Goal: Find specific page/section: Find specific page/section

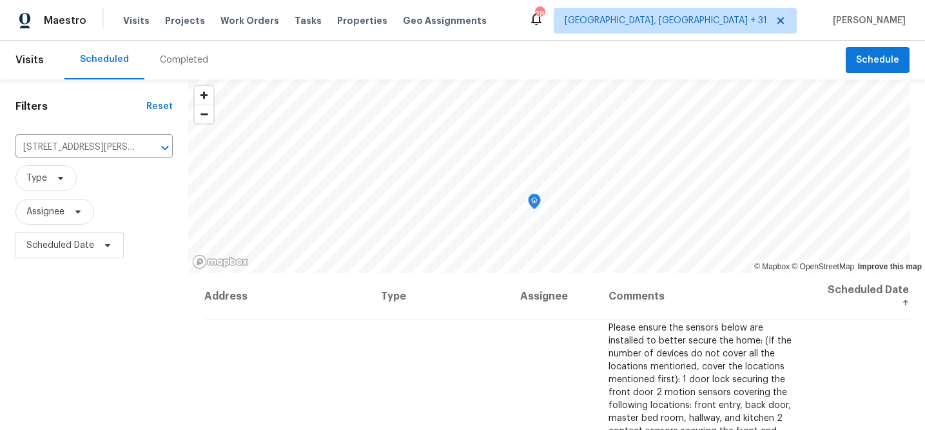
drag, startPoint x: 165, startPoint y: 81, endPoint x: 168, endPoint y: 75, distance: 6.9
click at [166, 81] on div "Filters Reset [STREET_ADDRESS][PERSON_NAME] ​ Type Assignee Scheduled Date" at bounding box center [94, 347] width 188 height 537
click at [170, 61] on div "Completed" at bounding box center [184, 60] width 48 height 13
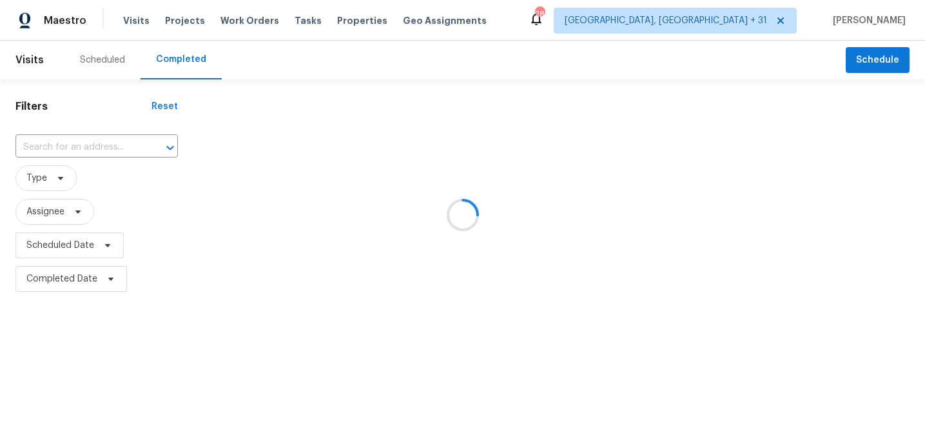
click at [106, 144] on div at bounding box center [462, 215] width 925 height 430
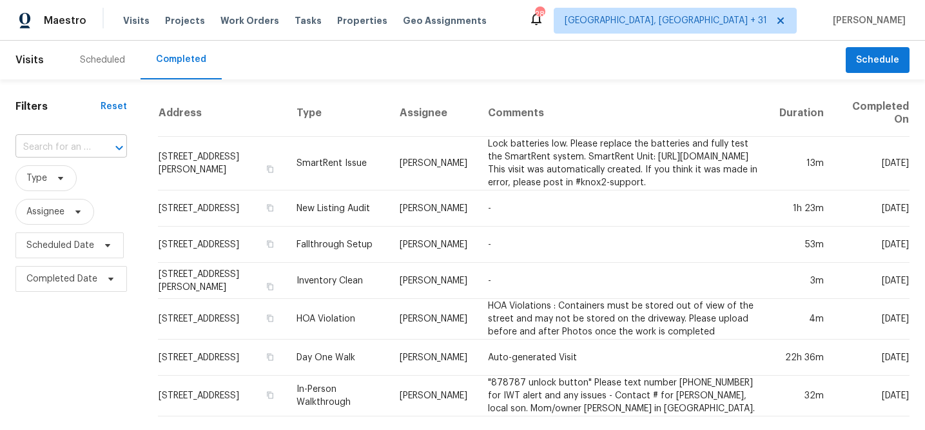
click at [100, 145] on div at bounding box center [111, 148] width 34 height 18
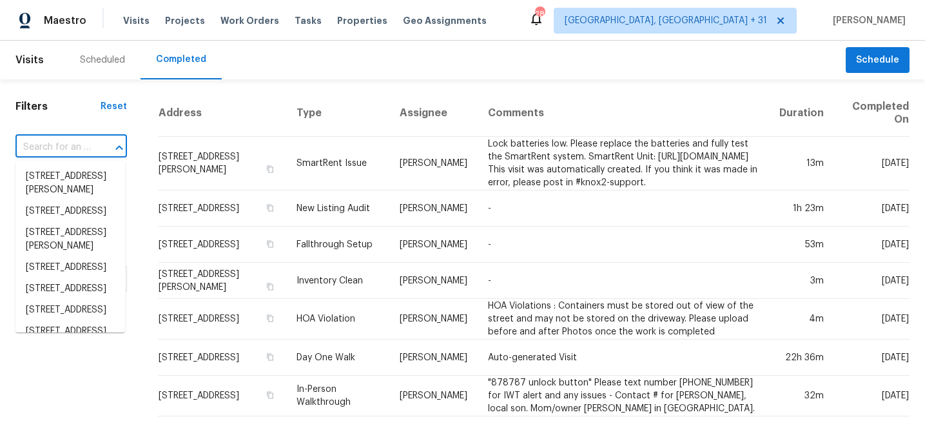
paste input "155 Mine Run"
type input "155 Mine Run"
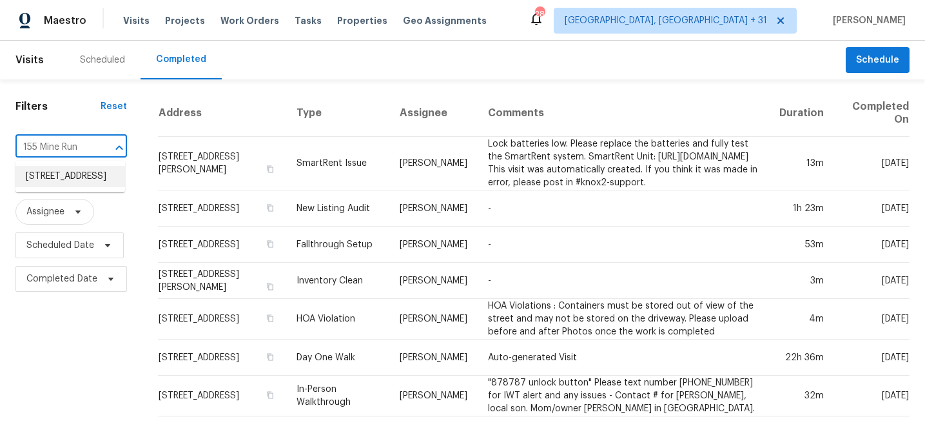
click at [79, 176] on li "[STREET_ADDRESS]" at bounding box center [70, 176] width 110 height 21
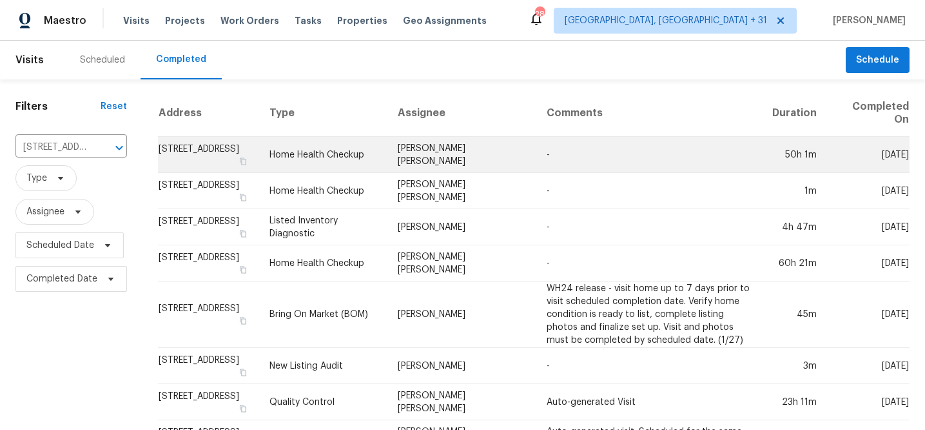
click at [222, 150] on td "[STREET_ADDRESS]" at bounding box center [208, 155] width 101 height 36
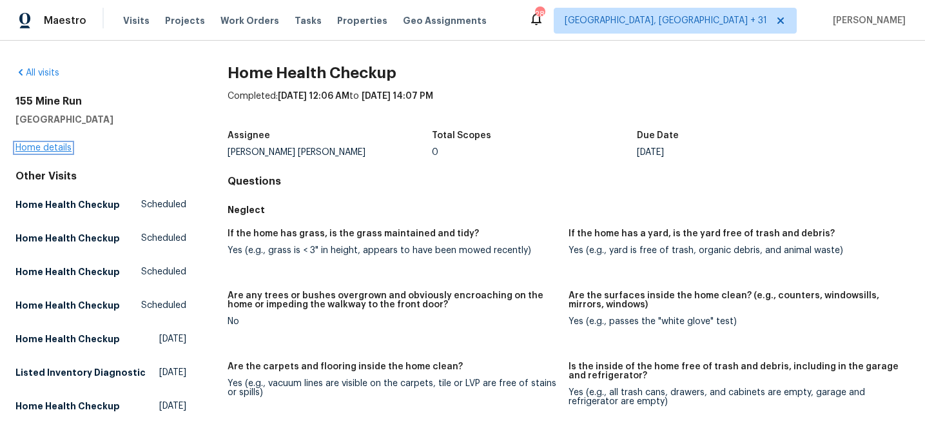
click at [57, 146] on link "Home details" at bounding box center [43, 147] width 56 height 9
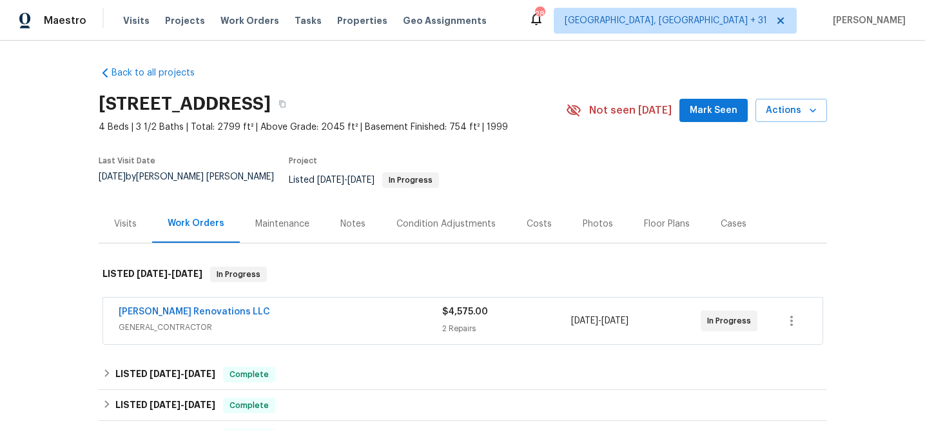
click at [302, 217] on div "Maintenance" at bounding box center [282, 223] width 85 height 38
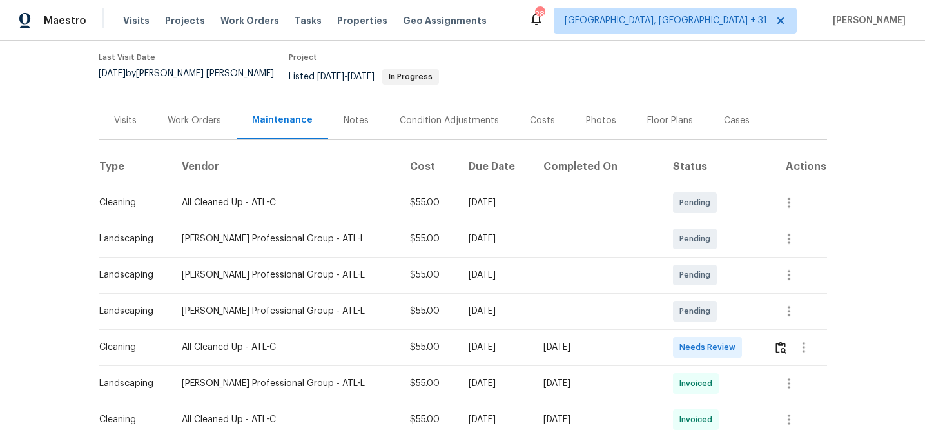
scroll to position [160, 0]
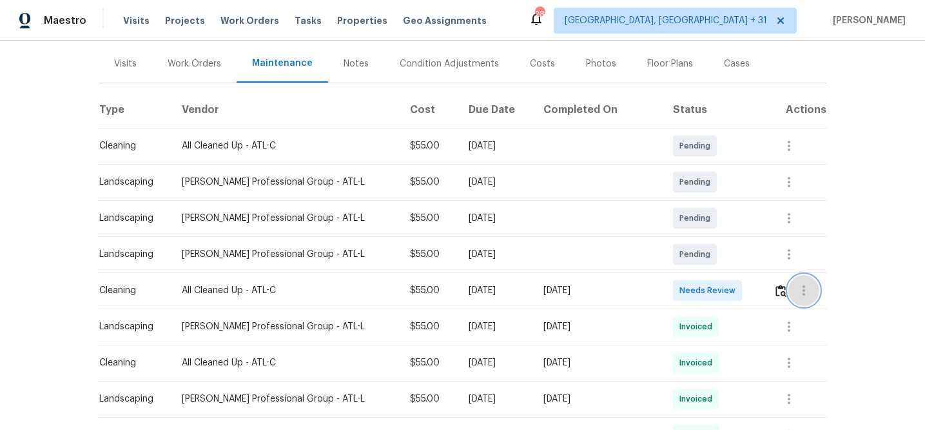
click at [803, 284] on icon "button" at bounding box center [803, 289] width 15 height 15
click at [822, 303] on li "View details" at bounding box center [827, 301] width 90 height 21
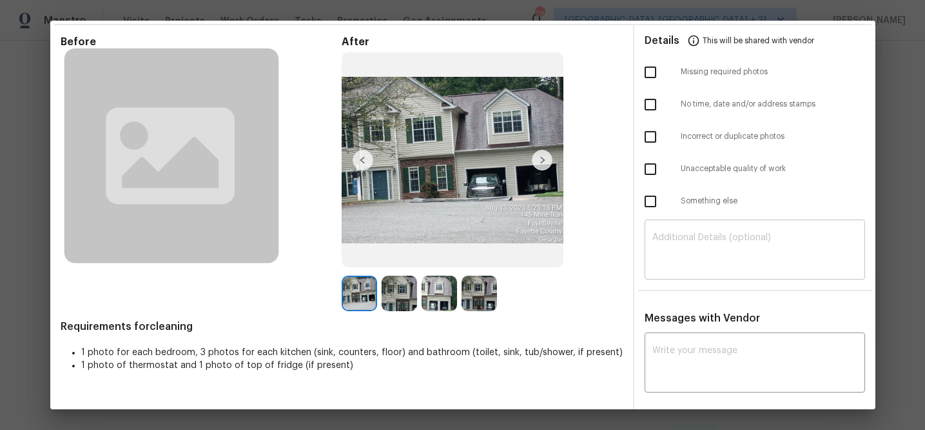
scroll to position [43, 0]
